Goal: Check status: Check status

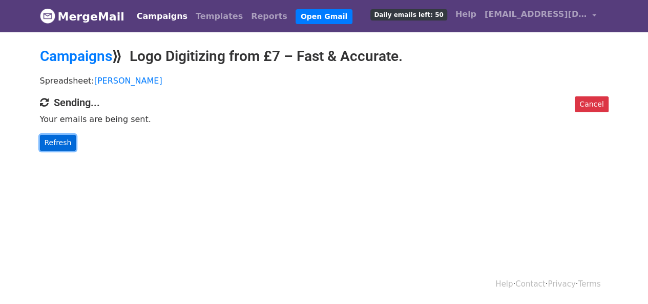
click at [57, 145] on link "Refresh" at bounding box center [58, 143] width 36 height 16
click at [65, 145] on link "Refresh" at bounding box center [58, 143] width 36 height 16
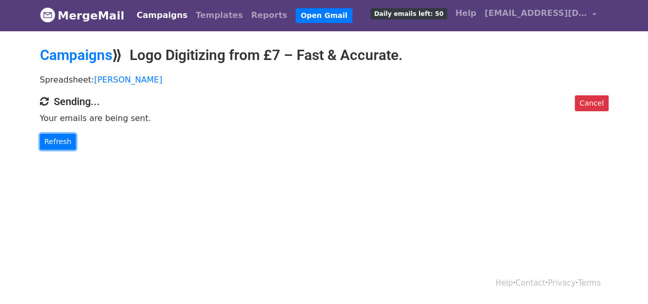
scroll to position [1, 0]
